Goal: Task Accomplishment & Management: Complete application form

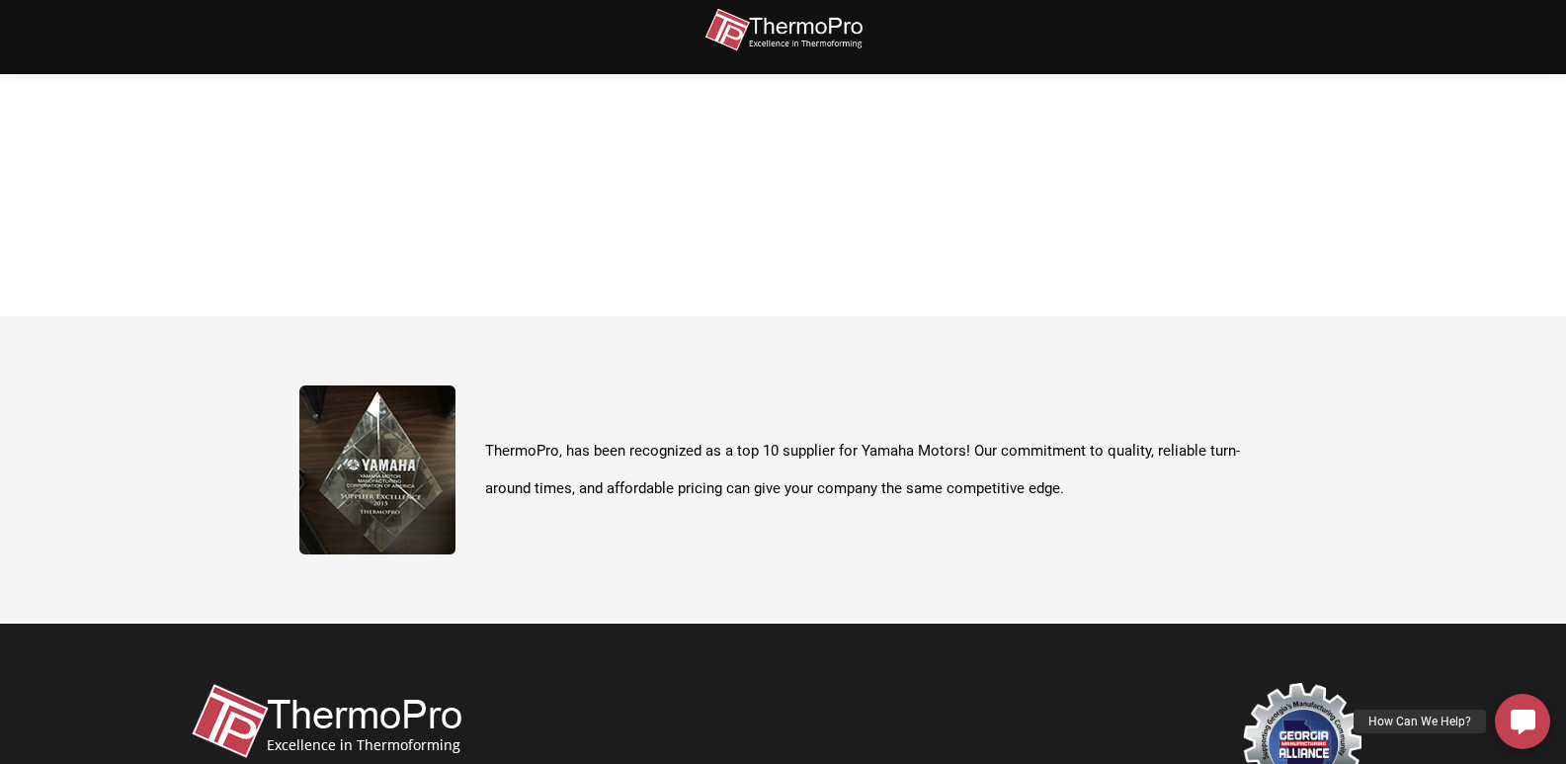
scroll to position [700, 0]
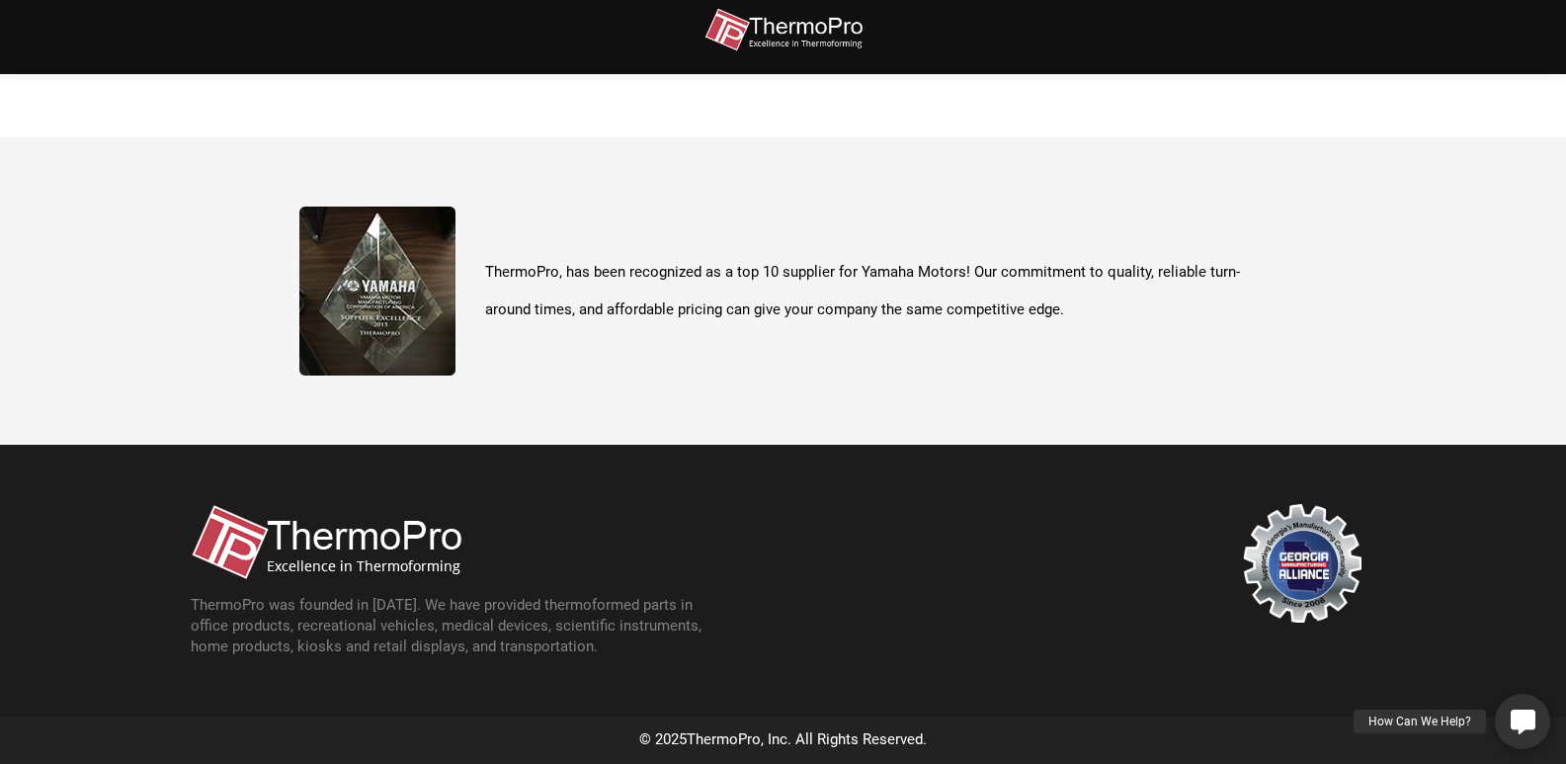
click at [1539, 713] on link "How Can We Help?" at bounding box center [1522, 720] width 55 height 55
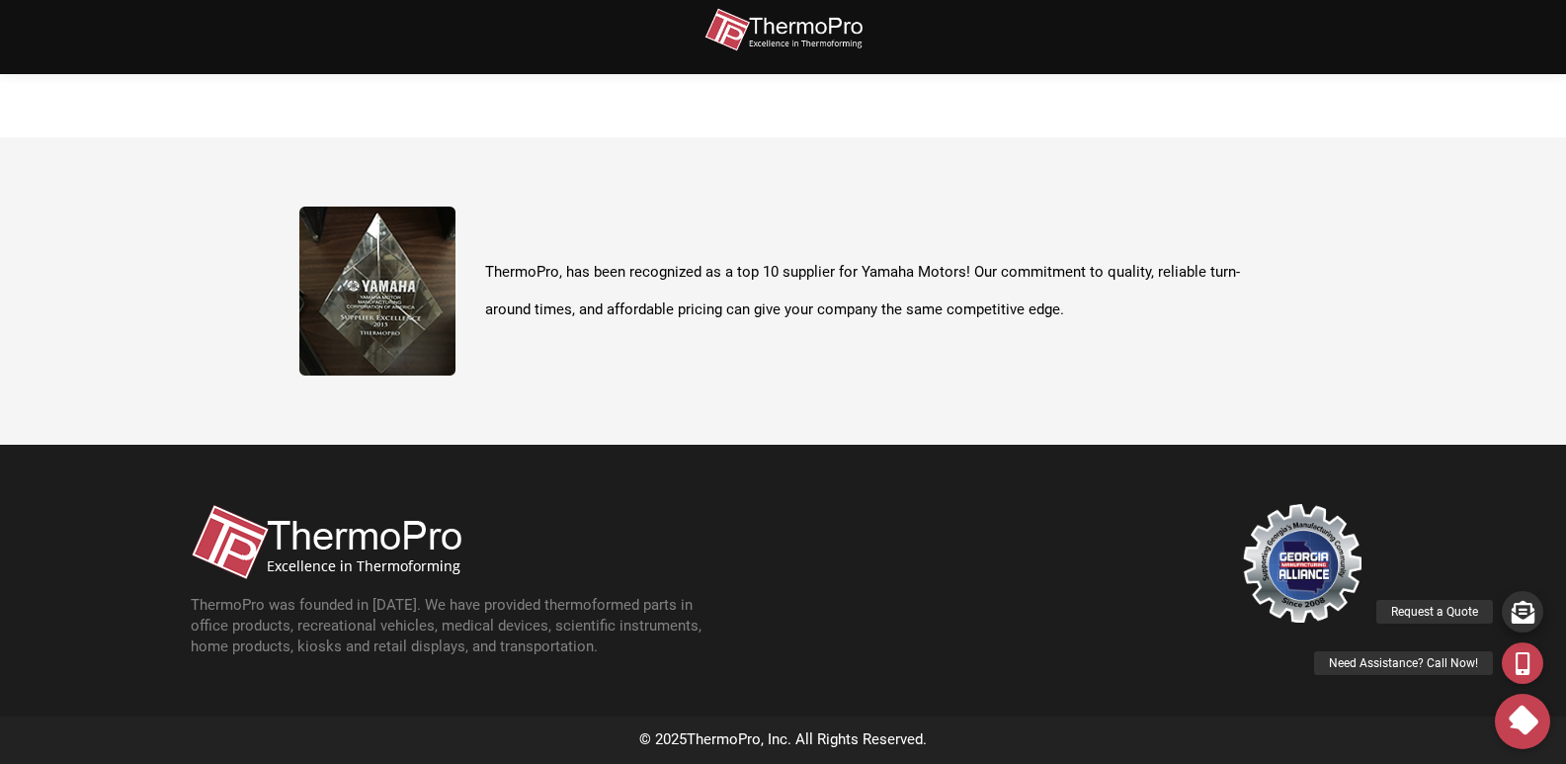
drag, startPoint x: 1444, startPoint y: 606, endPoint x: 1439, endPoint y: 623, distance: 18.5
click at [1443, 605] on div "Request a Quote" at bounding box center [1434, 612] width 117 height 24
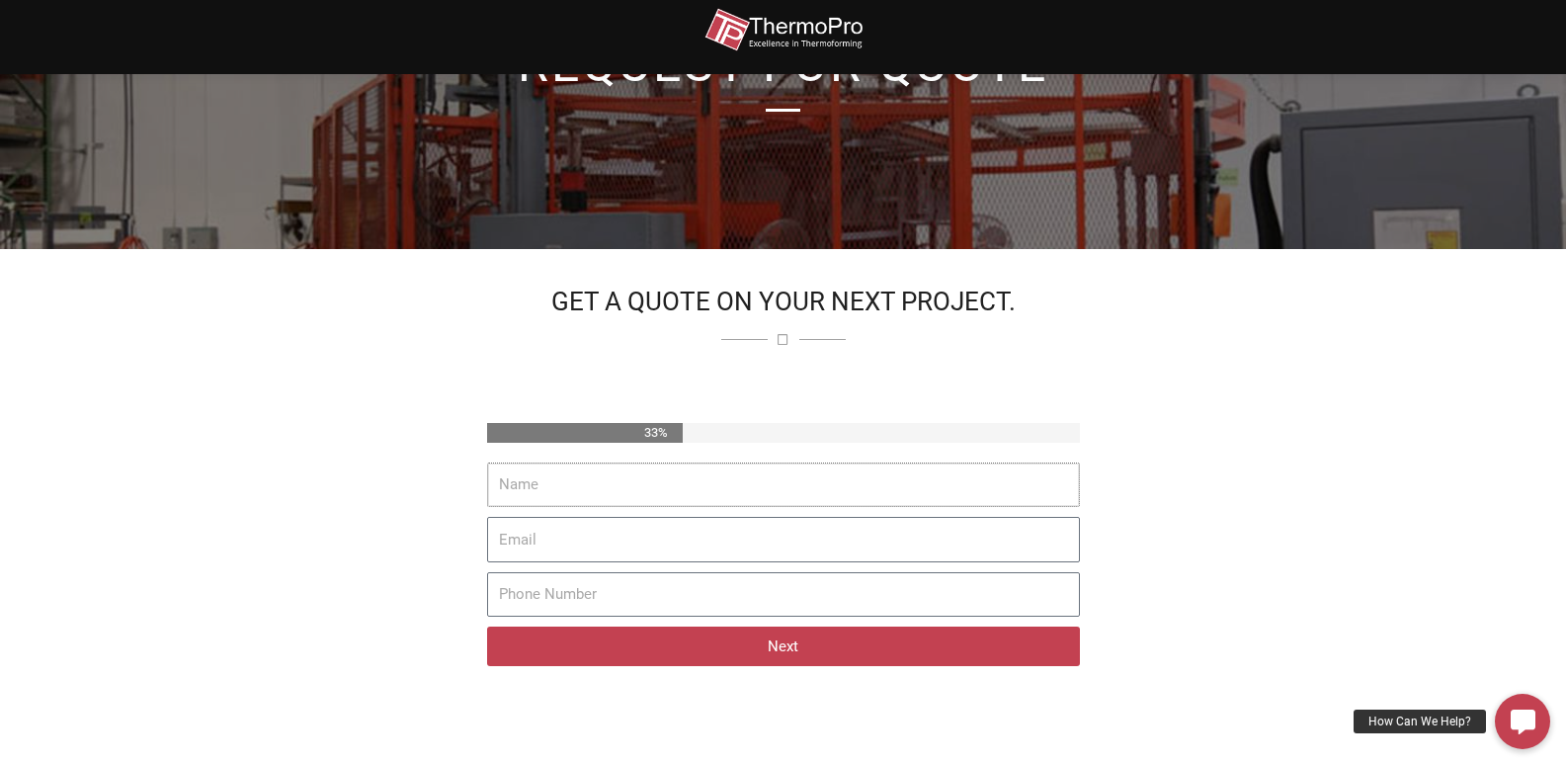
click at [698, 465] on input "Name" at bounding box center [783, 484] width 593 height 45
click at [690, 469] on input "Name" at bounding box center [783, 484] width 593 height 45
drag, startPoint x: 689, startPoint y: 468, endPoint x: 682, endPoint y: 496, distance: 28.5
click at [688, 471] on input "Name" at bounding box center [783, 484] width 593 height 45
type input "Vanessa Marshall"
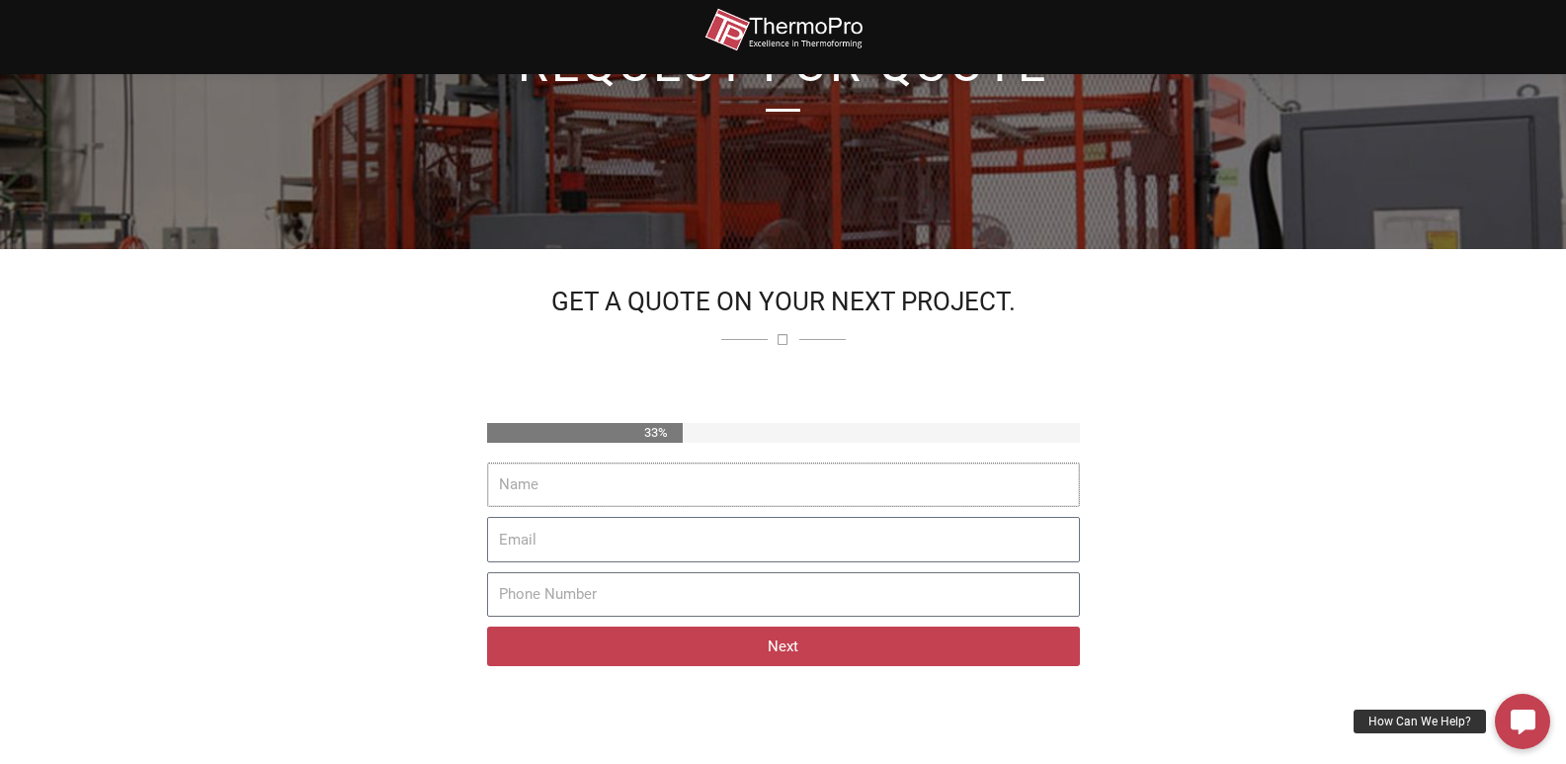
type input "vanessa@nextmarkstriping.com"
type input "4708873427"
drag, startPoint x: 792, startPoint y: 638, endPoint x: 818, endPoint y: 669, distance: 40.0
click at [798, 664] on button "Next" at bounding box center [783, 646] width 593 height 40
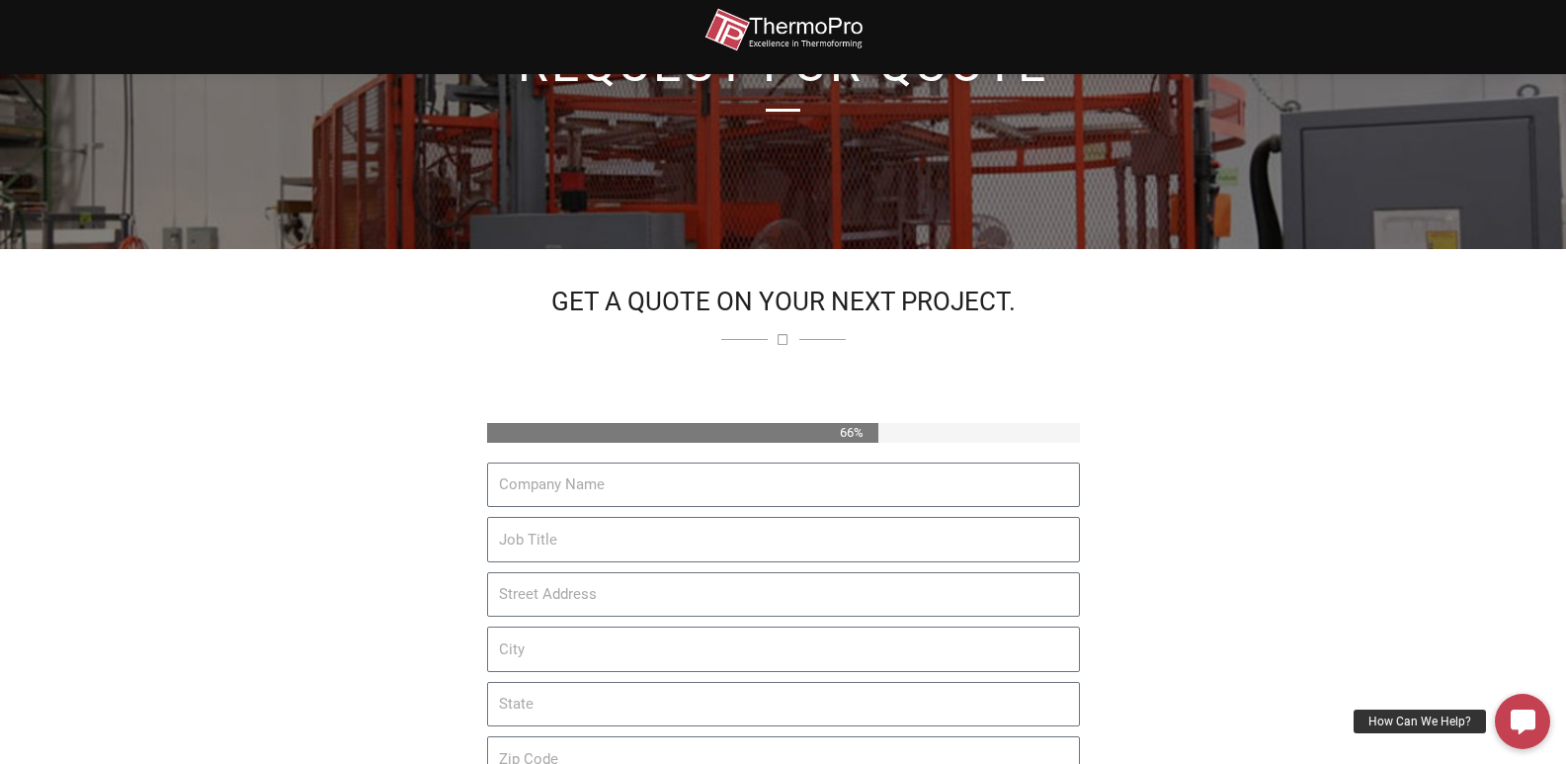
drag, startPoint x: 734, startPoint y: 515, endPoint x: 728, endPoint y: 473, distance: 41.9
click at [734, 513] on div "Company Name Job Title Street Address City State Zip Code Previous Next" at bounding box center [783, 651] width 603 height 378
drag, startPoint x: 728, startPoint y: 473, endPoint x: 757, endPoint y: 483, distance: 30.3
click at [728, 473] on input "Company Name" at bounding box center [783, 484] width 593 height 45
type input "NextMark Striping"
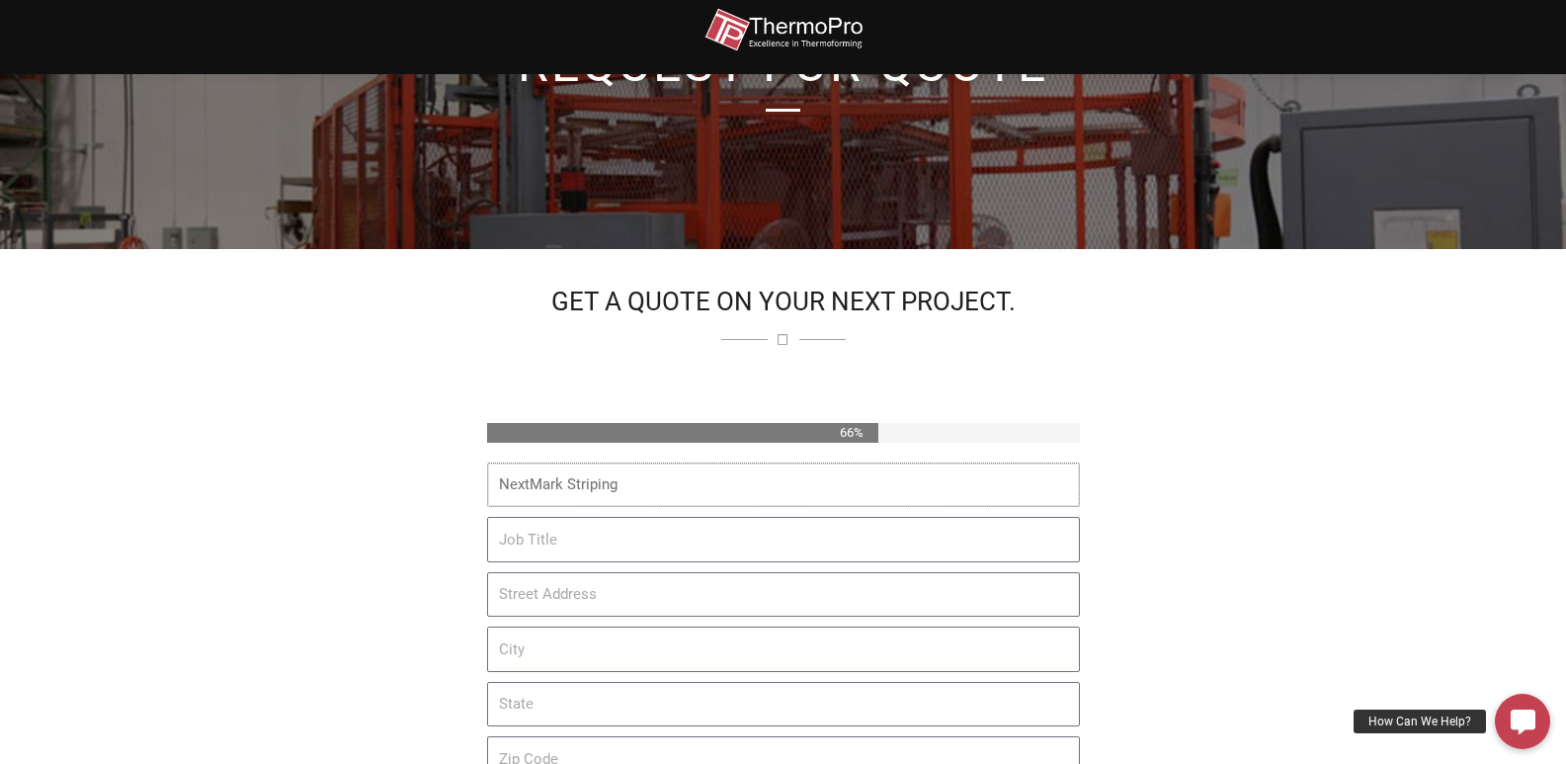
type input "290 Market St UNIT 709"
type input "Minneapolis"
type input "MN"
type input "55405"
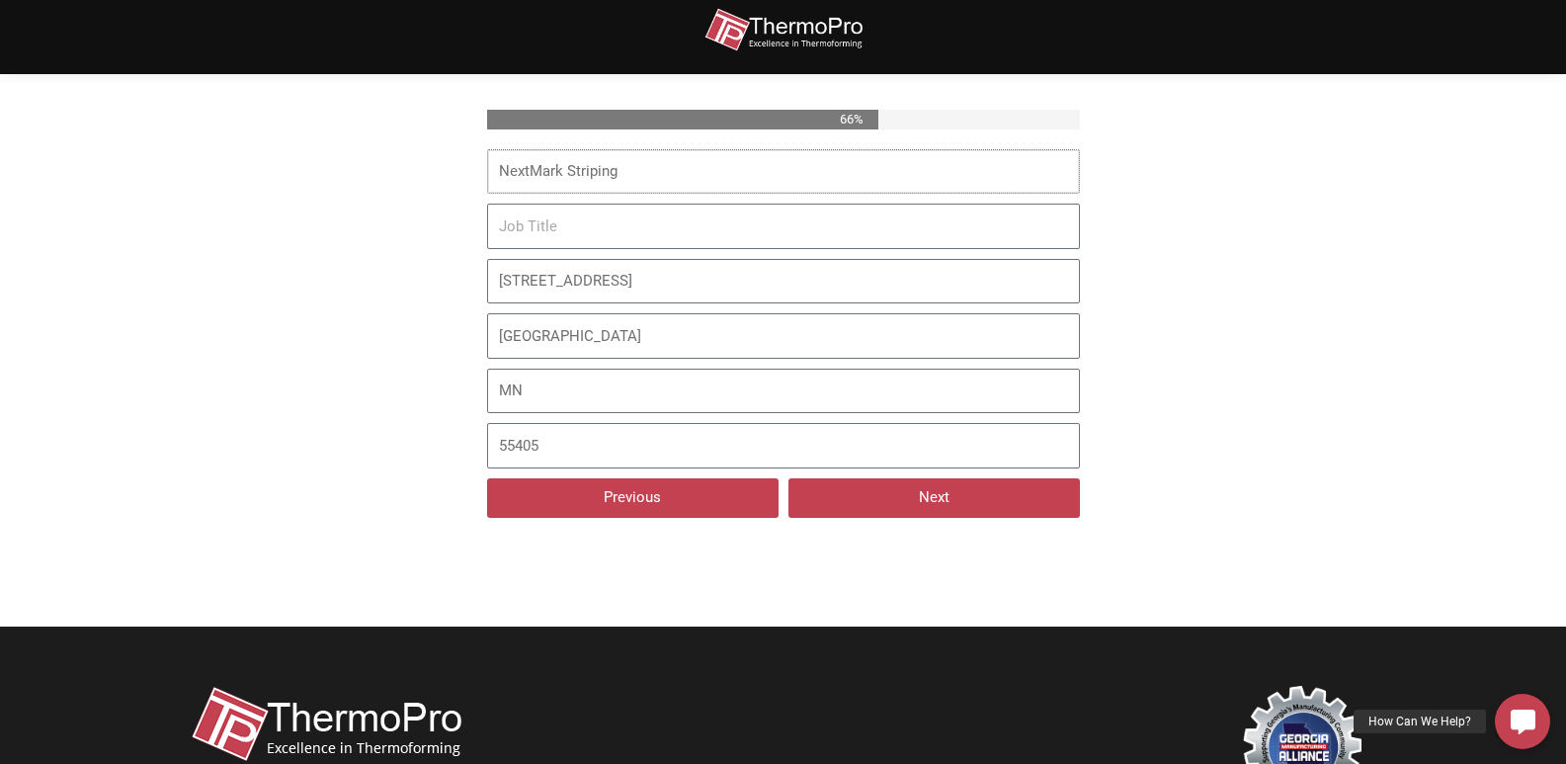
scroll to position [501, 0]
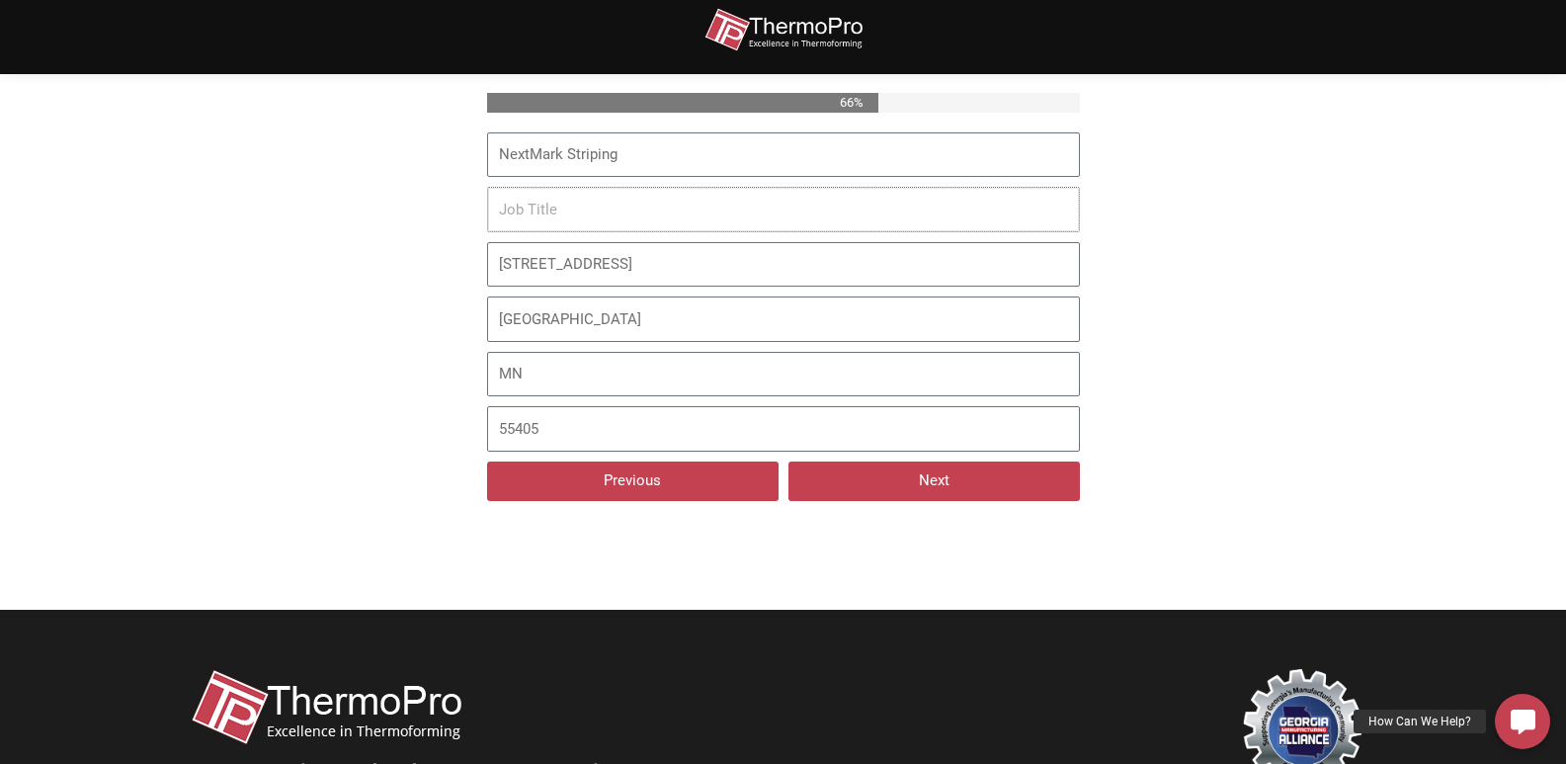
click at [605, 189] on input "Job Title" at bounding box center [783, 209] width 593 height 45
paste input "Business Development Rep"
type input "Business Development Rep"
click at [878, 477] on button "Next" at bounding box center [933, 481] width 291 height 40
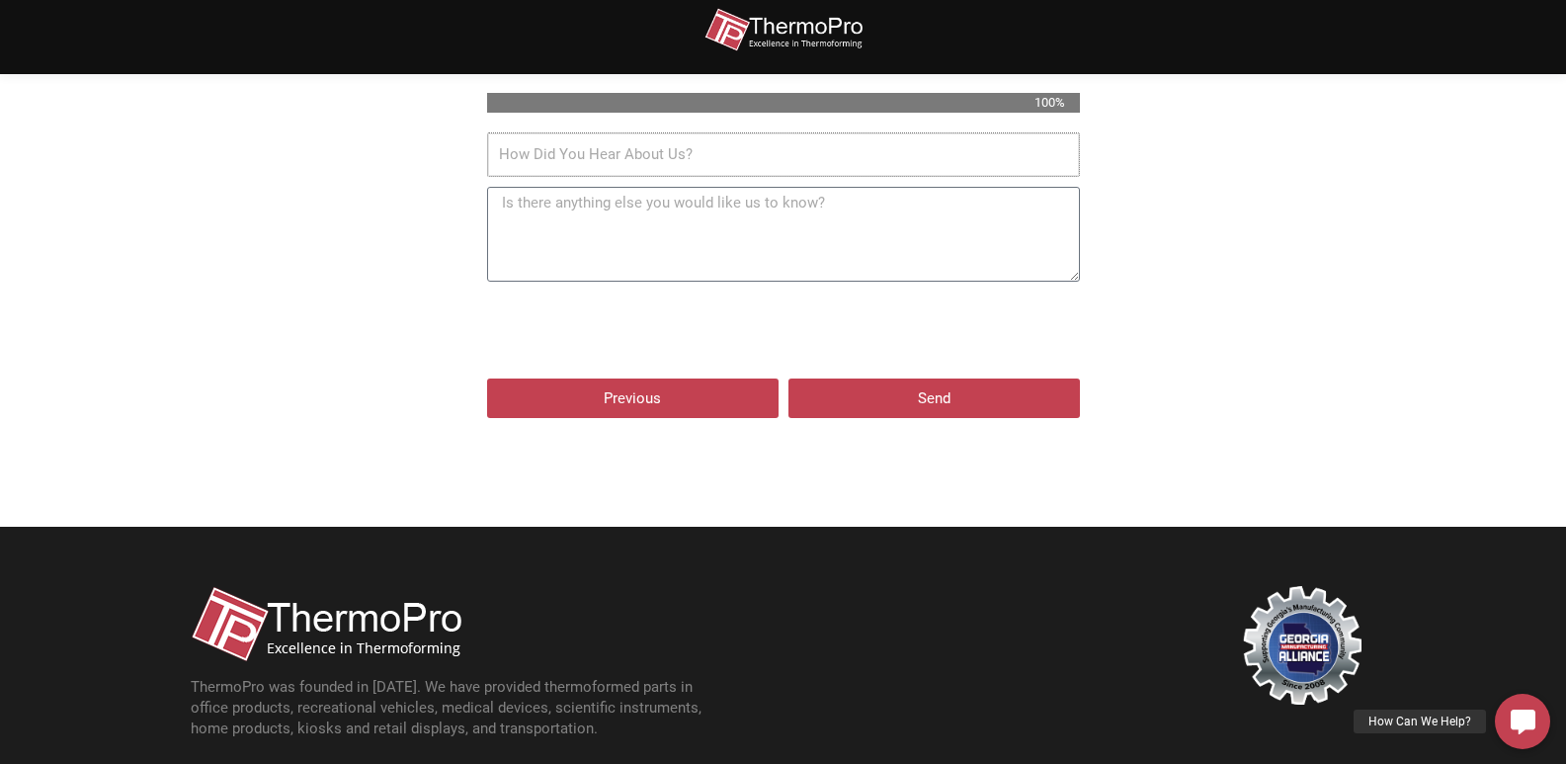
click at [654, 132] on input "How Did You Hear About Us?" at bounding box center [783, 154] width 593 height 45
click at [653, 155] on input "How Did You Hear About Us?" at bounding box center [783, 154] width 593 height 45
click at [654, 156] on input "How Did You Hear About Us?" at bounding box center [783, 154] width 593 height 45
type input "Google"
drag, startPoint x: 666, startPoint y: 197, endPoint x: 692, endPoint y: 222, distance: 37.0
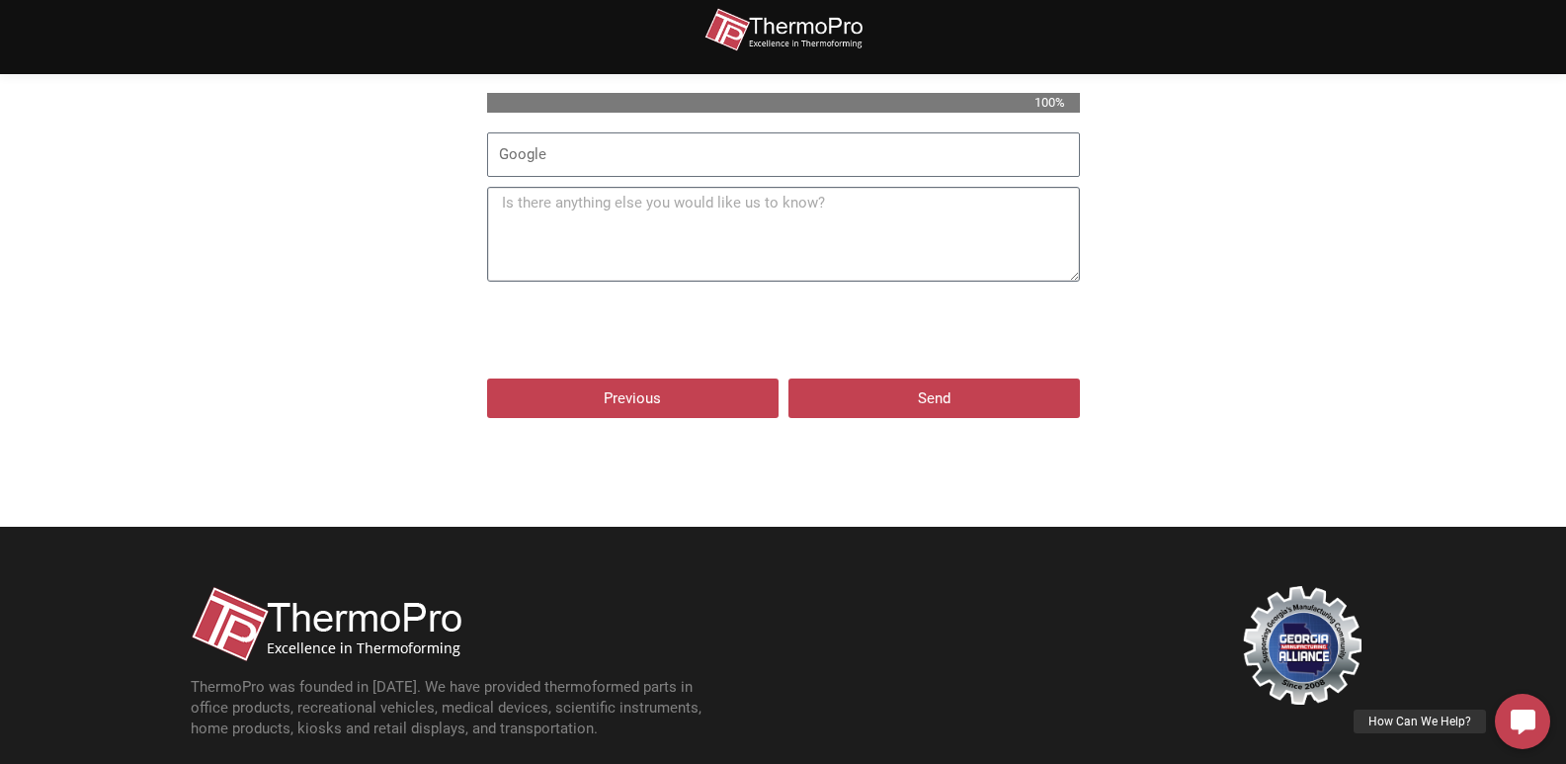
click at [668, 198] on textarea "Additional Notes" at bounding box center [783, 234] width 593 height 95
paste textarea "Hi, your pavement is a significant investment. NextMark Striping helps you prot…"
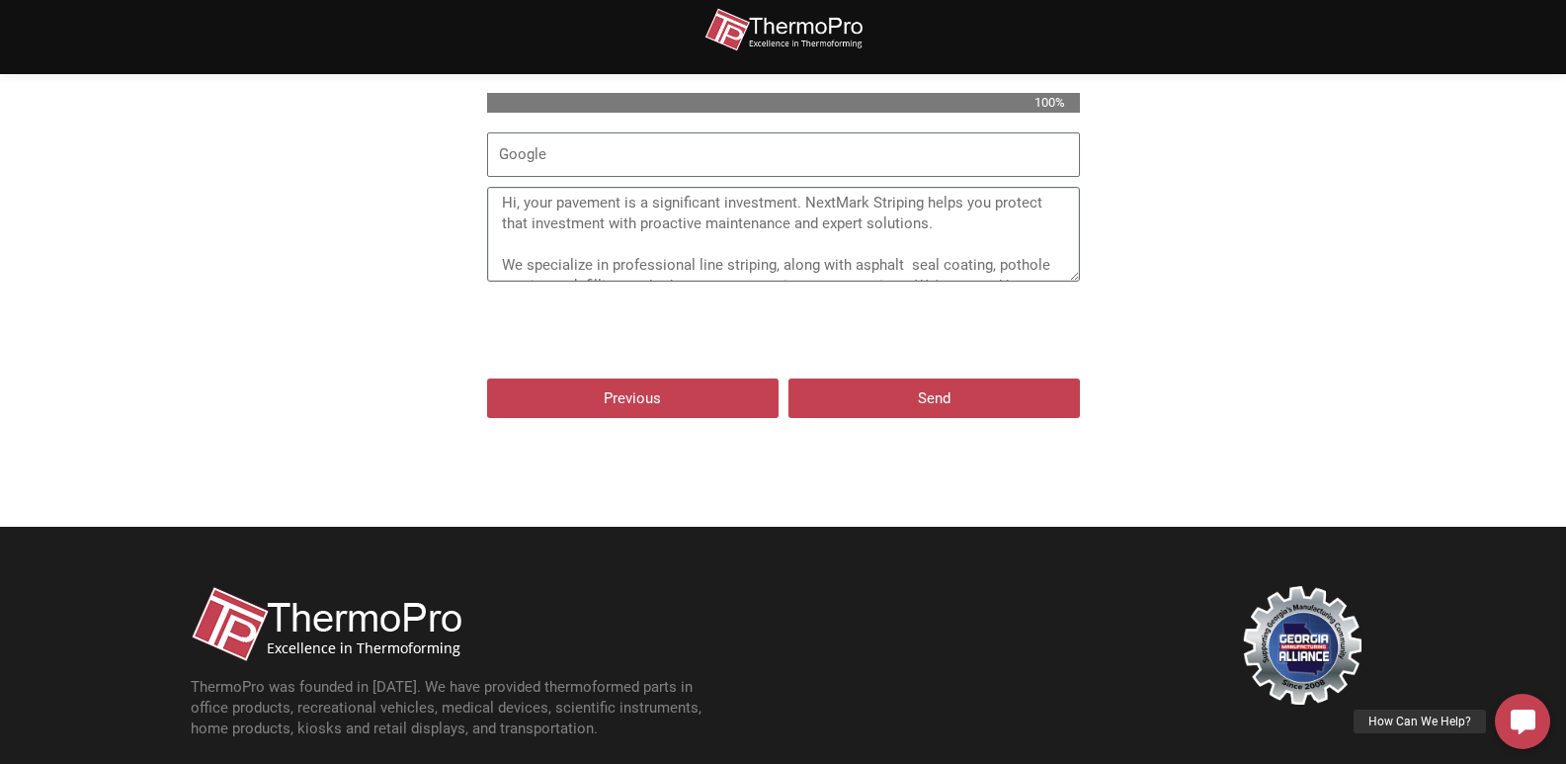
scroll to position [265, 0]
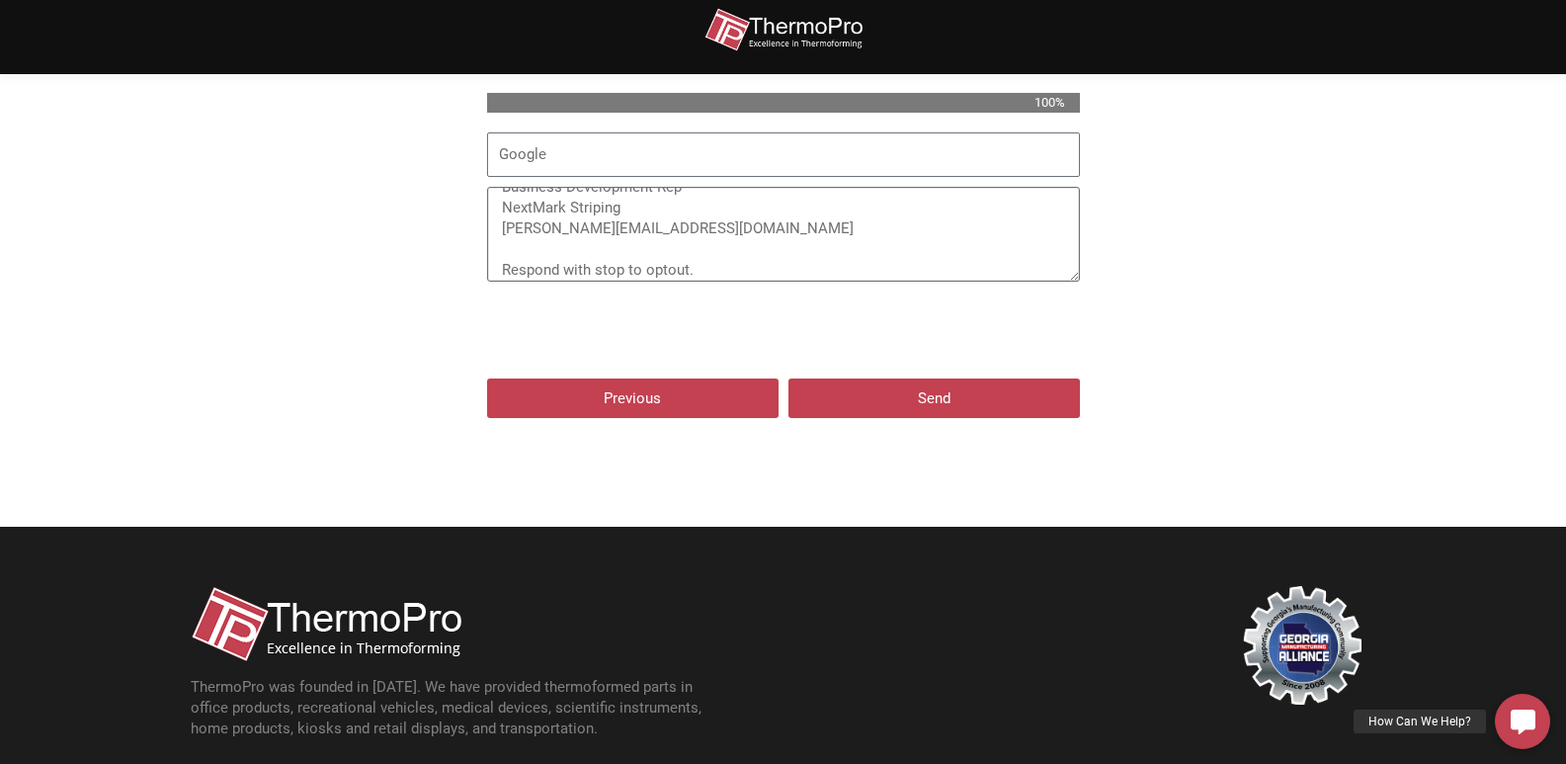
type textarea "Hi, your pavement is a significant investment. NextMark Striping helps you prot…"
click at [898, 400] on span "Send" at bounding box center [934, 398] width 244 height 15
